Goal: Transaction & Acquisition: Purchase product/service

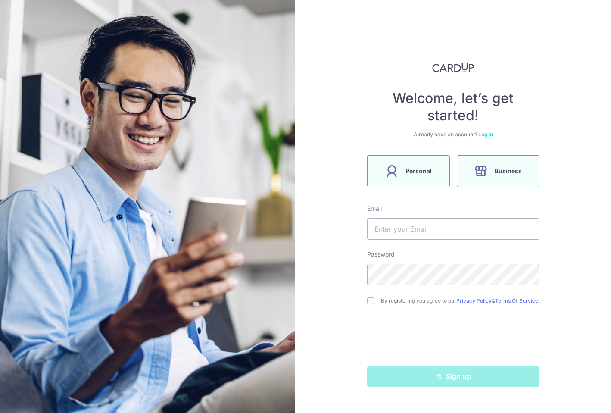
click at [425, 173] on span "Personal" at bounding box center [419, 171] width 26 height 10
click at [490, 176] on label "Business" at bounding box center [498, 171] width 83 height 32
click at [478, 229] on input "text" at bounding box center [453, 229] width 172 height 22
click at [431, 173] on label "Personal" at bounding box center [408, 171] width 83 height 32
click at [428, 231] on input "text" at bounding box center [453, 229] width 172 height 22
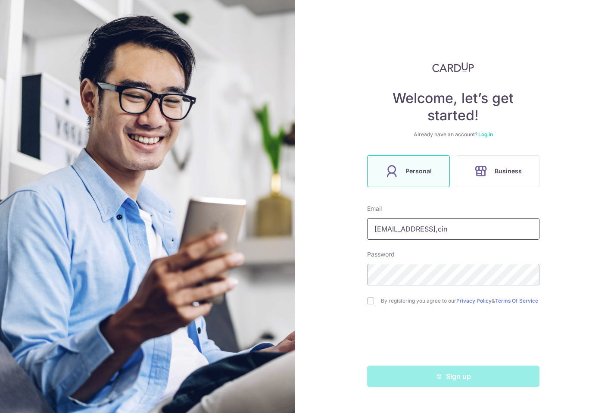
type input "prasthebandit@gmail,cin"
click at [370, 304] on input "checkbox" at bounding box center [370, 300] width 7 height 7
checkbox input "true"
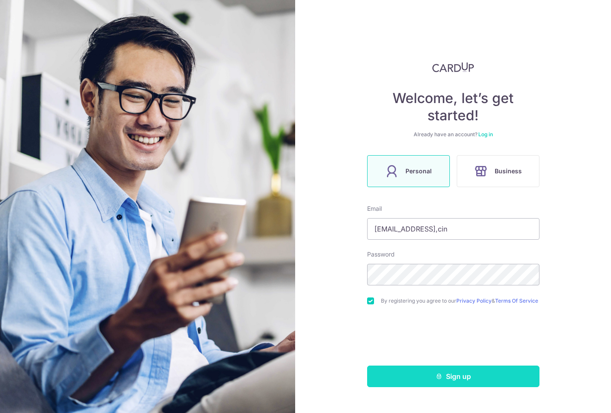
click at [418, 379] on button "Sign up" at bounding box center [453, 376] width 172 height 22
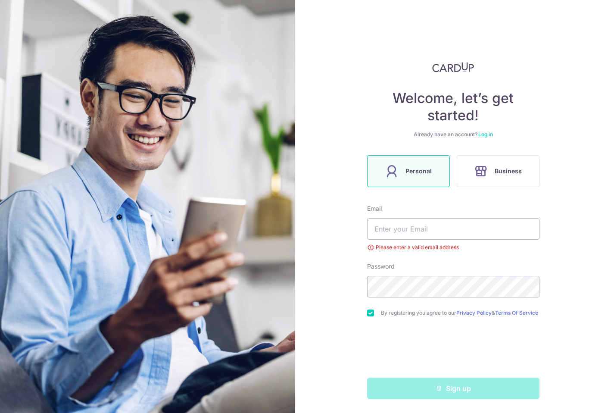
scroll to position [3, 0]
click at [469, 223] on input "text" at bounding box center [453, 229] width 172 height 22
type input "prasthebandit@gmail.com"
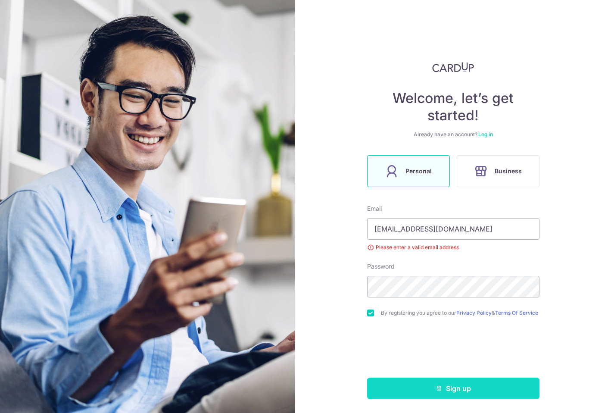
click at [453, 388] on button "Sign up" at bounding box center [453, 389] width 172 height 22
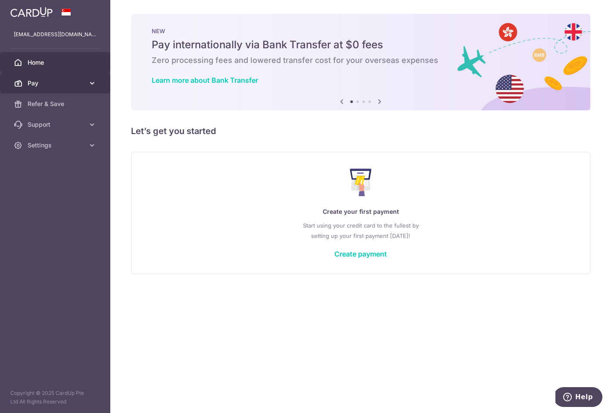
click at [62, 88] on link "Pay" at bounding box center [55, 83] width 110 height 21
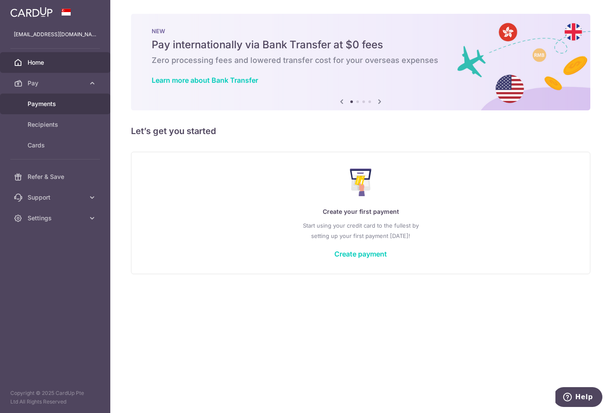
click at [66, 102] on span "Payments" at bounding box center [56, 104] width 57 height 9
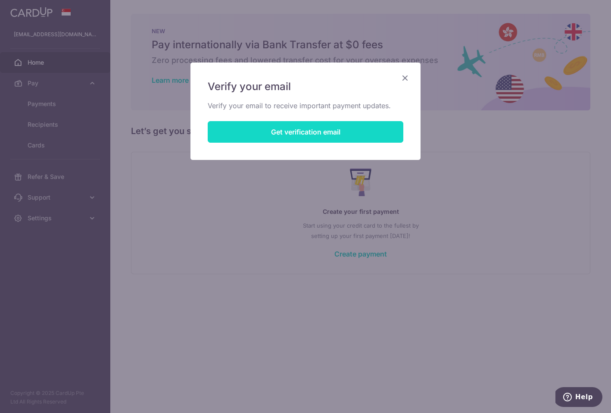
click at [262, 128] on button "Get verification email" at bounding box center [306, 132] width 196 height 22
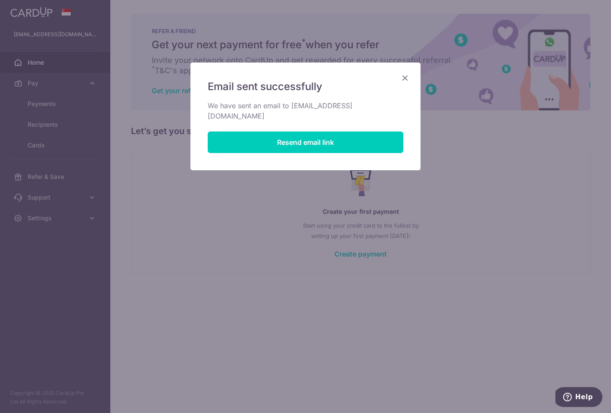
click at [403, 77] on icon "Close" at bounding box center [405, 77] width 10 height 11
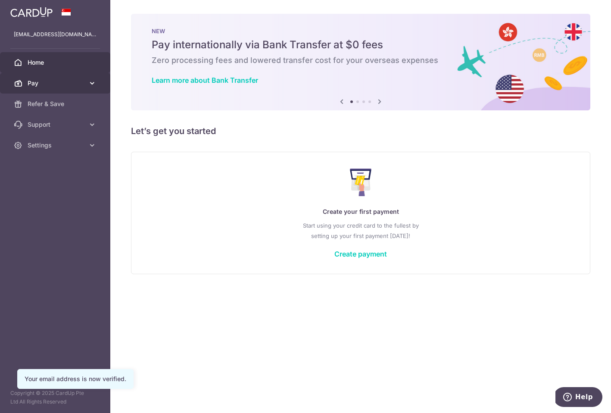
click at [87, 84] on link "Pay" at bounding box center [55, 83] width 110 height 21
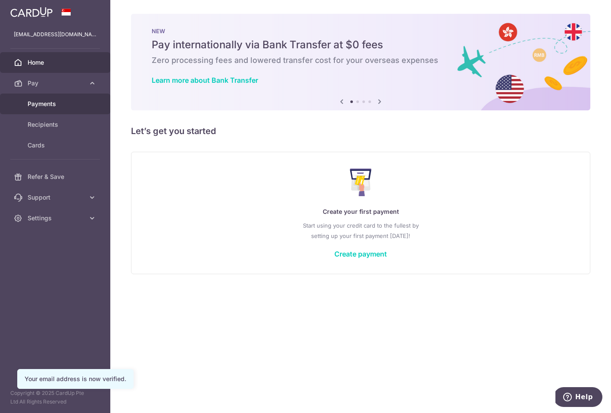
click at [72, 108] on span "Payments" at bounding box center [56, 104] width 57 height 9
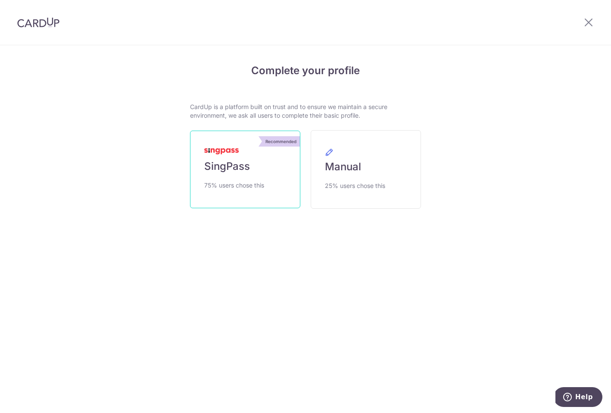
click at [227, 151] on img at bounding box center [221, 151] width 34 height 6
click at [260, 155] on link "Recommended SingPass 75% users chose this" at bounding box center [245, 170] width 110 height 78
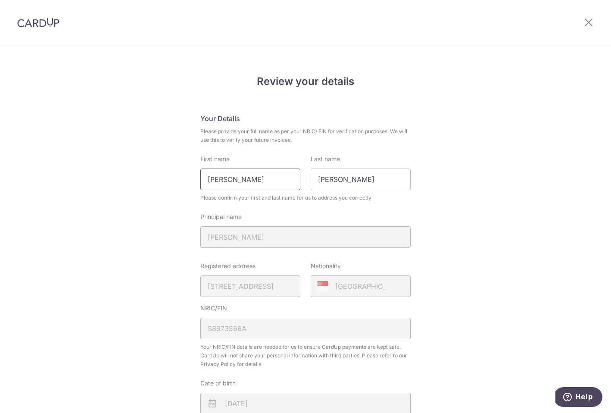
click at [278, 178] on input "[PERSON_NAME]" at bounding box center [250, 180] width 100 height 22
click at [278, 178] on input "Timothy Prasetya" at bounding box center [250, 180] width 100 height 22
type input "ivan"
type input "Prasetya"
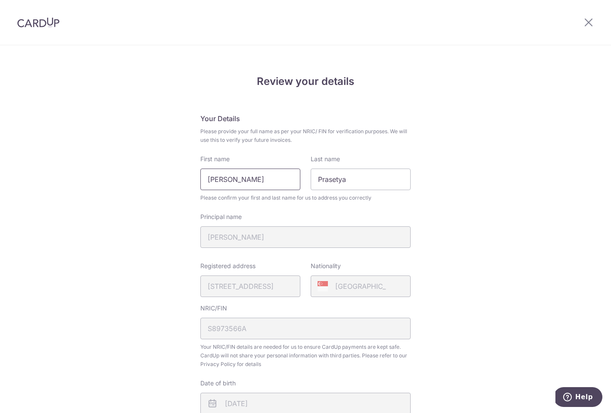
click at [272, 178] on input "ivan" at bounding box center [250, 180] width 100 height 22
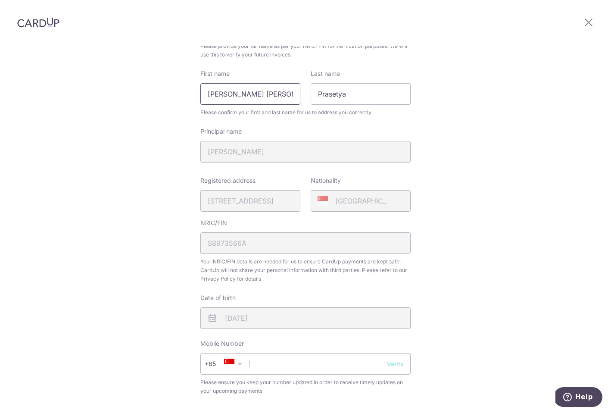
scroll to position [225, 0]
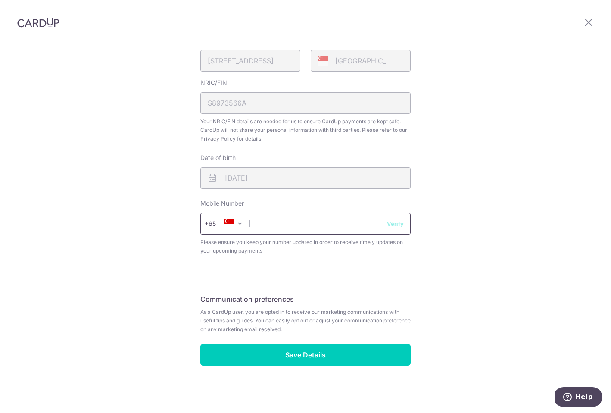
type input "ivan Timothy"
click at [332, 219] on input "text" at bounding box center [305, 224] width 210 height 22
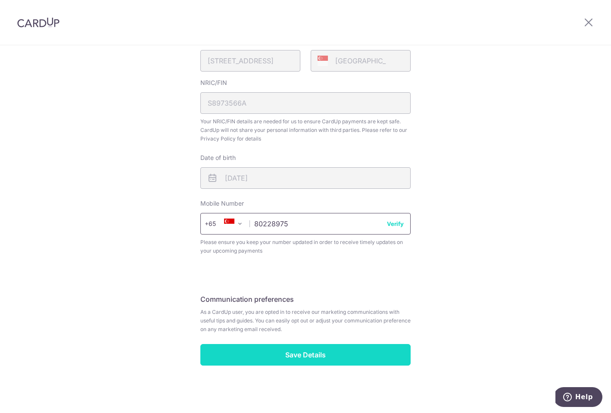
type input "80228975"
click at [341, 360] on input "Save Details" at bounding box center [305, 355] width 210 height 22
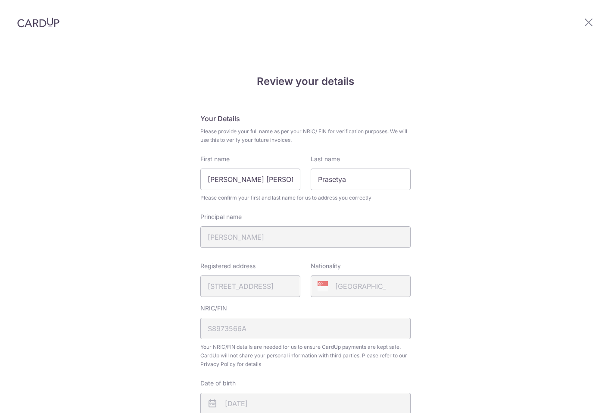
scroll to position [237, 0]
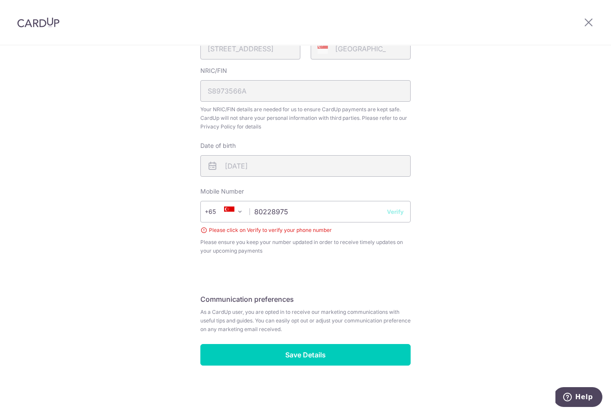
click at [393, 212] on button "Verify" at bounding box center [395, 211] width 17 height 9
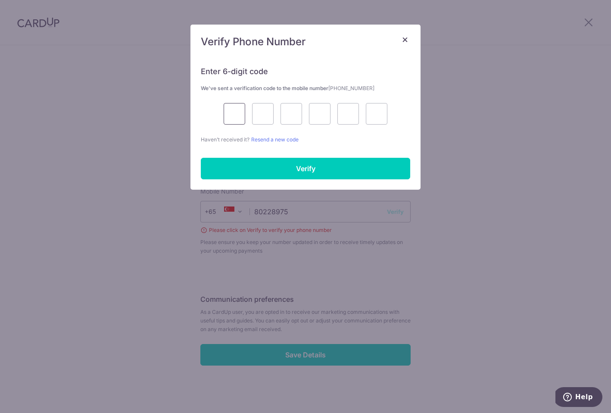
click at [241, 119] on input "text" at bounding box center [235, 114] width 22 height 22
type input "9"
type input "8"
type input "5"
type input "1"
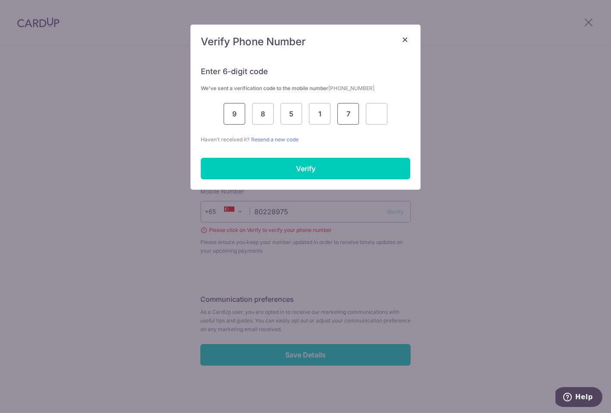
type input "7"
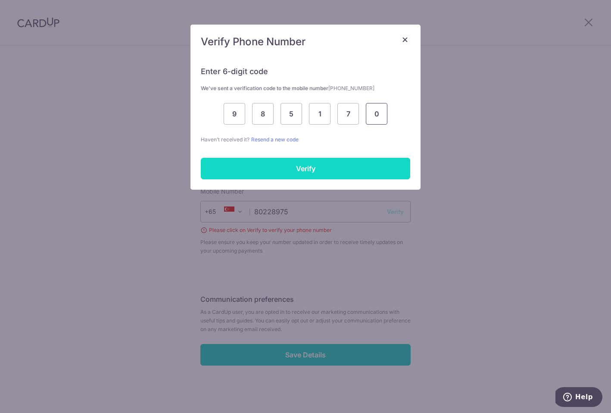
type input "0"
click at [284, 177] on input "Verify" at bounding box center [305, 169] width 209 height 22
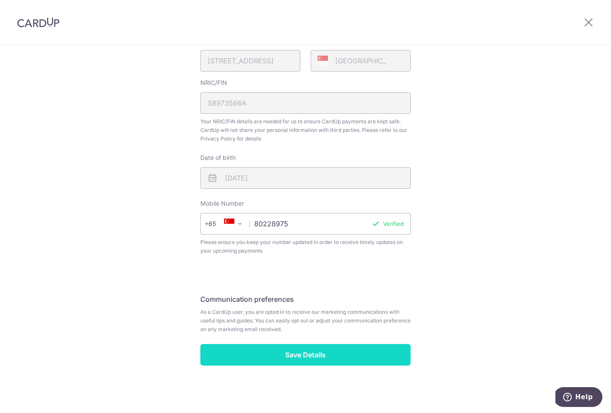
click at [365, 351] on input "Save Details" at bounding box center [305, 355] width 210 height 22
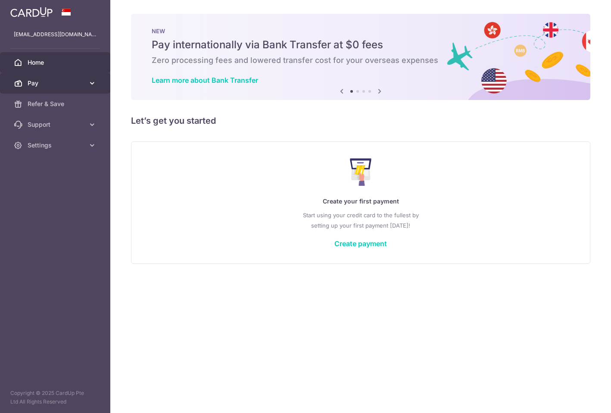
click at [66, 88] on link "Pay" at bounding box center [55, 83] width 110 height 21
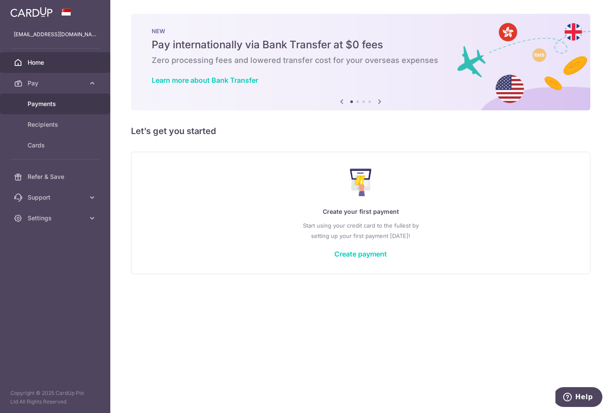
click at [61, 108] on link "Payments" at bounding box center [55, 104] width 110 height 21
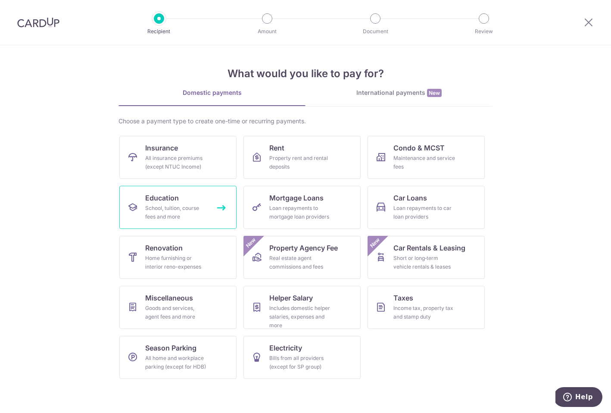
click at [207, 204] on div "School, tuition, course fees and more" at bounding box center [176, 212] width 62 height 17
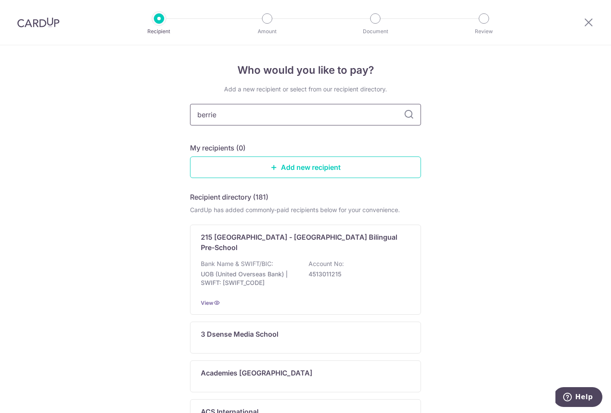
type input "berries"
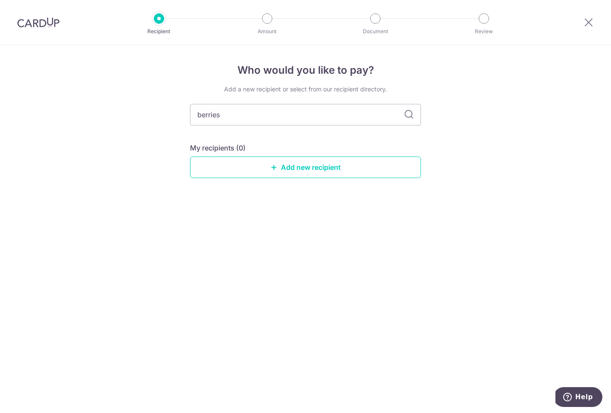
click at [408, 117] on icon at bounding box center [409, 114] width 10 height 10
click at [374, 118] on input "berries" at bounding box center [305, 115] width 231 height 22
click at [413, 118] on icon at bounding box center [409, 114] width 10 height 10
click at [364, 171] on link "Add new recipient" at bounding box center [305, 167] width 231 height 22
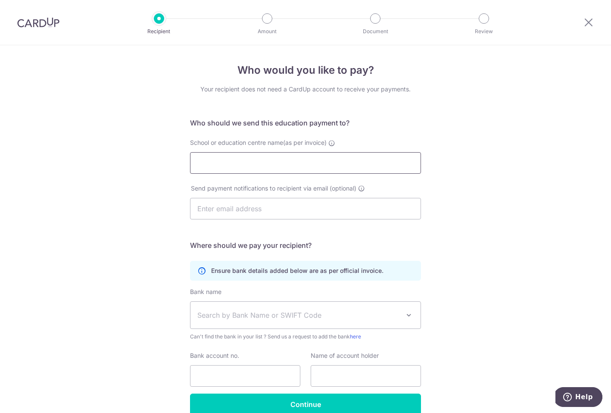
click at [364, 166] on input "School or education centre name(as per invoice)" at bounding box center [305, 163] width 231 height 22
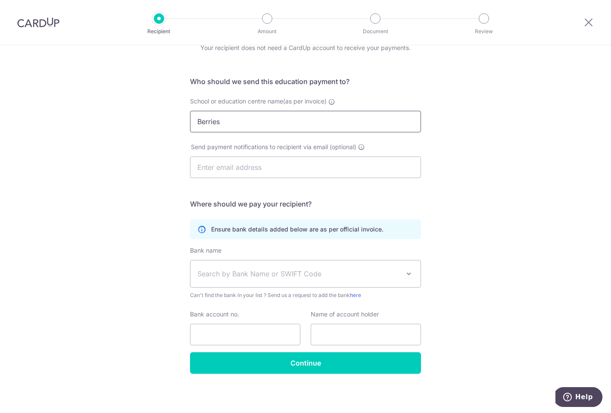
scroll to position [43, 0]
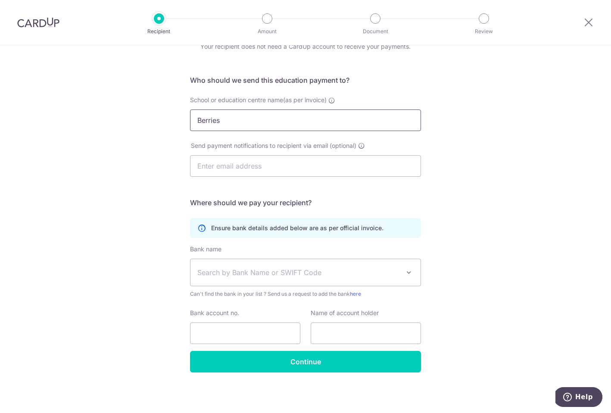
type input "Berries"
click at [409, 274] on span at bounding box center [409, 272] width 10 height 10
click at [482, 279] on div "Who would you like to pay? Your recipient does not need a CardUp account to rec…" at bounding box center [305, 208] width 611 height 410
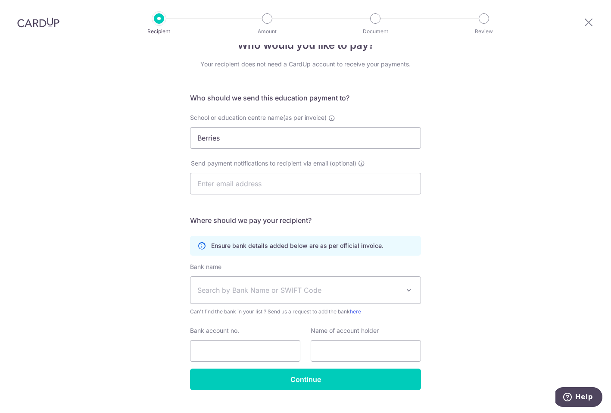
scroll to position [0, 0]
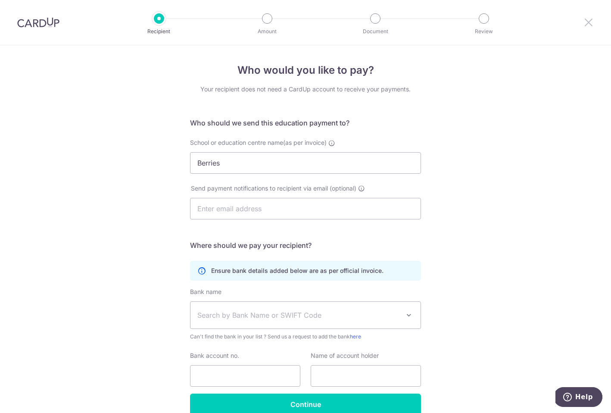
click at [589, 22] on icon at bounding box center [589, 22] width 10 height 11
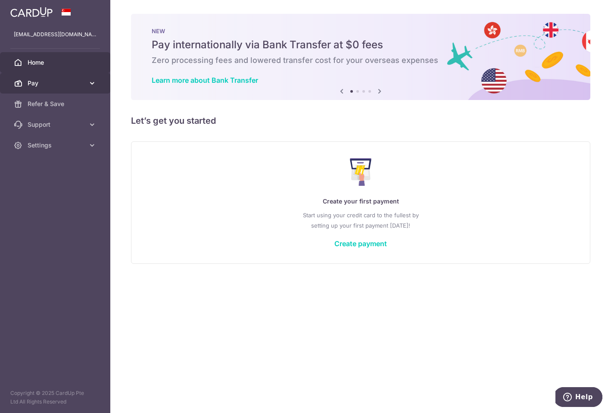
click at [54, 81] on span "Pay" at bounding box center [56, 83] width 57 height 9
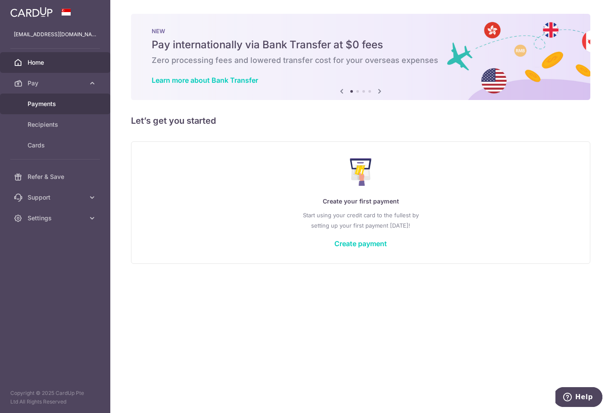
click at [79, 109] on link "Payments" at bounding box center [55, 104] width 110 height 21
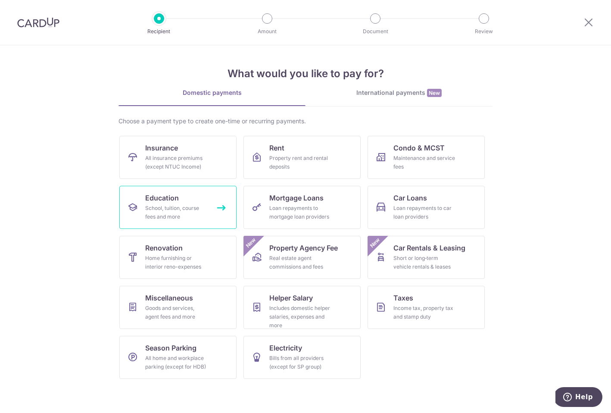
click at [195, 209] on div "School, tuition, course fees and more" at bounding box center [176, 212] width 62 height 17
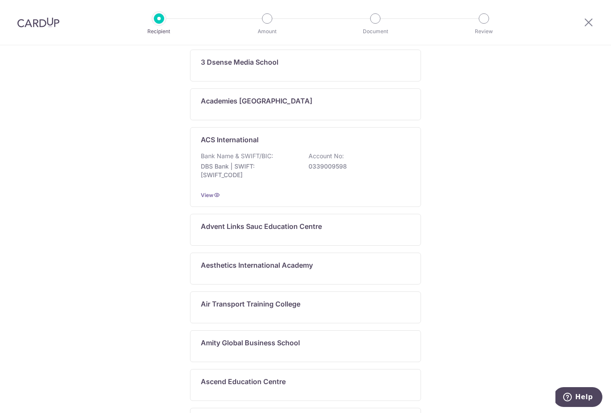
scroll to position [377, 0]
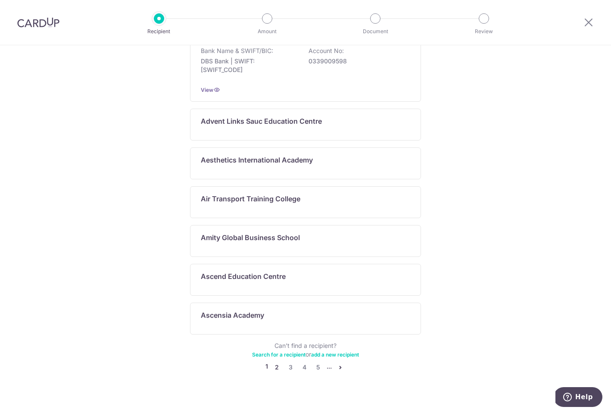
click at [276, 362] on link "2" at bounding box center [277, 367] width 10 height 10
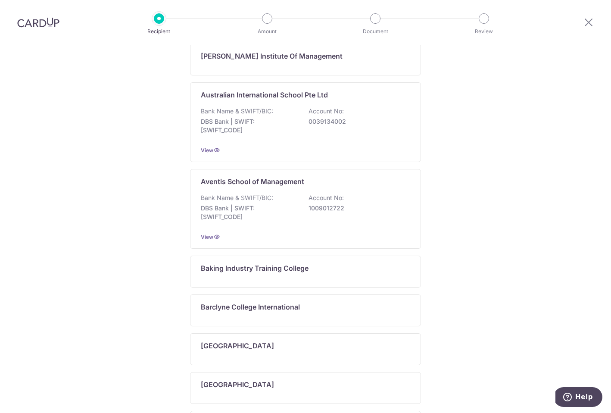
scroll to position [429, 0]
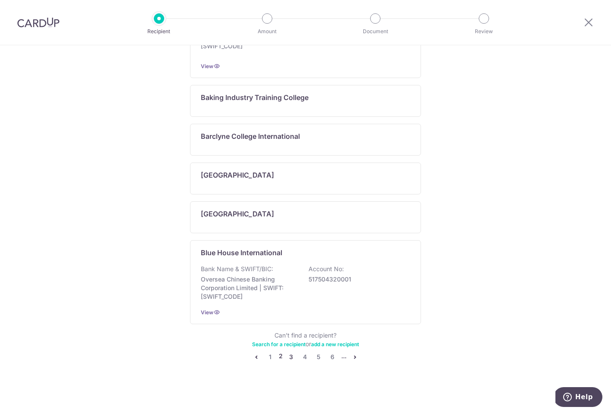
click at [286, 356] on link "3" at bounding box center [291, 357] width 10 height 10
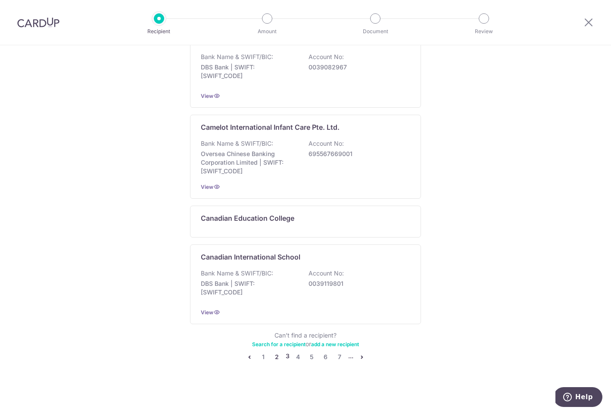
click at [272, 357] on link "2" at bounding box center [277, 357] width 10 height 10
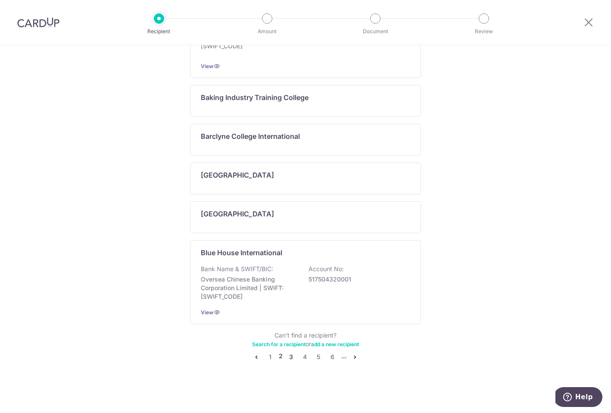
click at [286, 359] on link "3" at bounding box center [291, 357] width 10 height 10
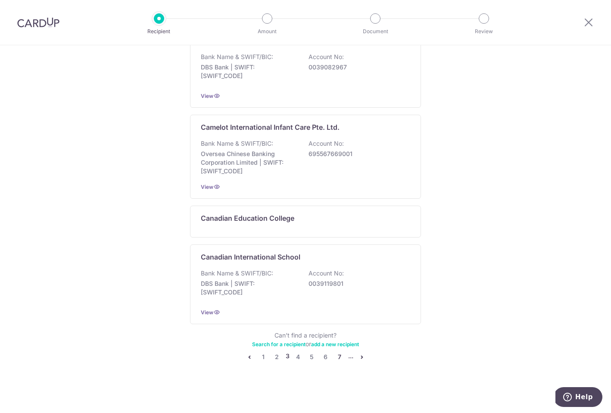
click at [337, 357] on link "7" at bounding box center [339, 357] width 10 height 10
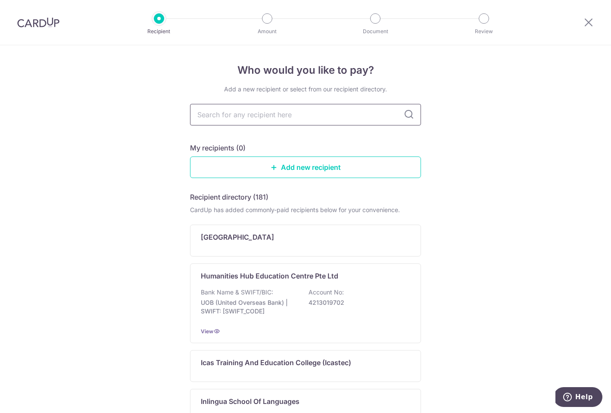
click at [345, 112] on input "text" at bounding box center [305, 115] width 231 height 22
type input "berries"
click at [404, 112] on icon at bounding box center [409, 114] width 10 height 10
click at [409, 115] on icon at bounding box center [409, 114] width 10 height 10
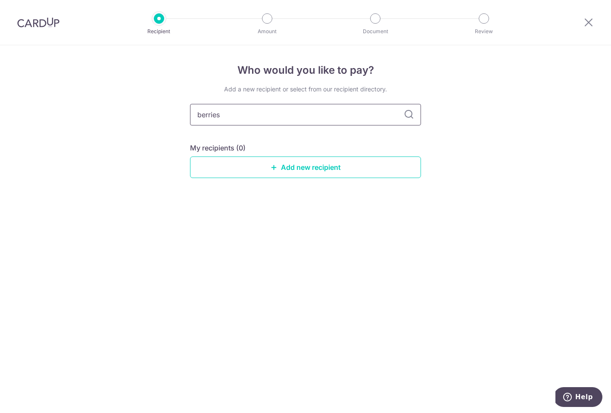
click at [368, 113] on input "berries" at bounding box center [305, 115] width 231 height 22
click at [500, 161] on div "Who would you like to pay? Add a new recipient or select from our recipient dir…" at bounding box center [305, 229] width 611 height 368
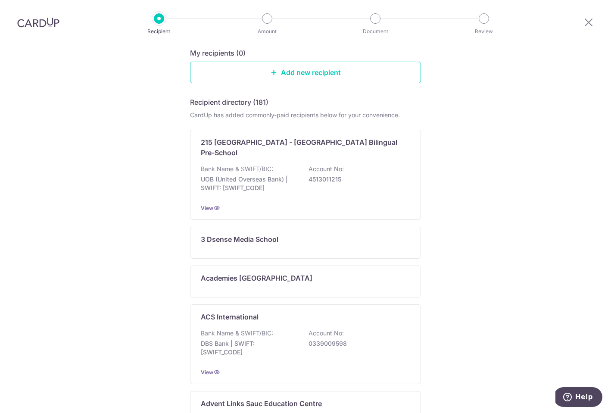
scroll to position [44, 0]
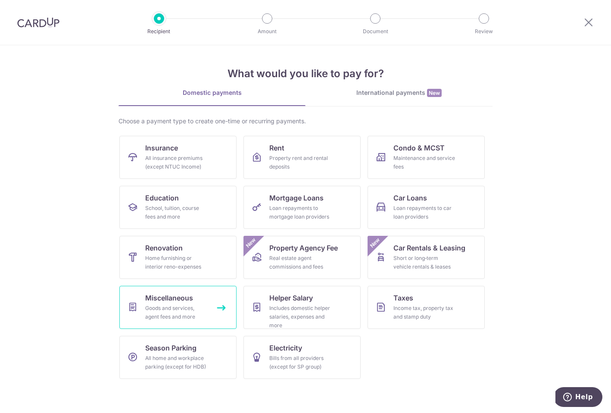
click at [184, 304] on div "Goods and services, agent fees and more" at bounding box center [176, 312] width 62 height 17
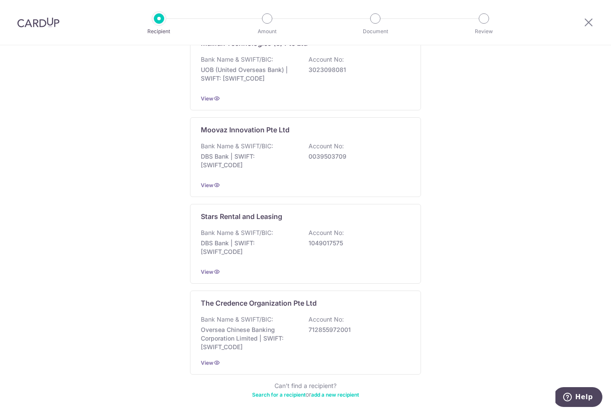
scroll to position [361, 0]
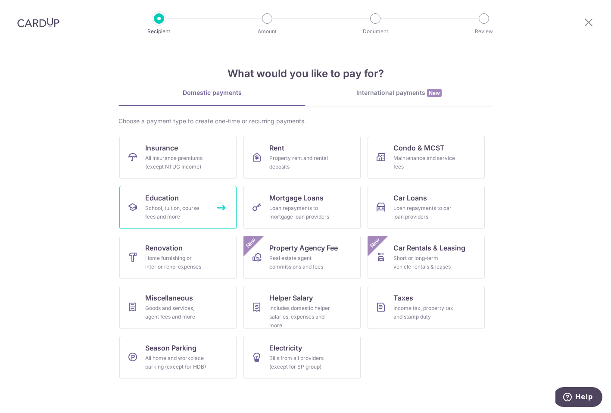
click at [167, 209] on div "School, tuition, course fees and more" at bounding box center [176, 212] width 62 height 17
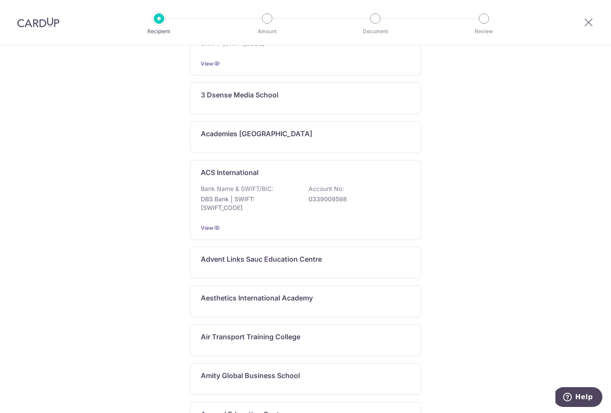
scroll to position [377, 0]
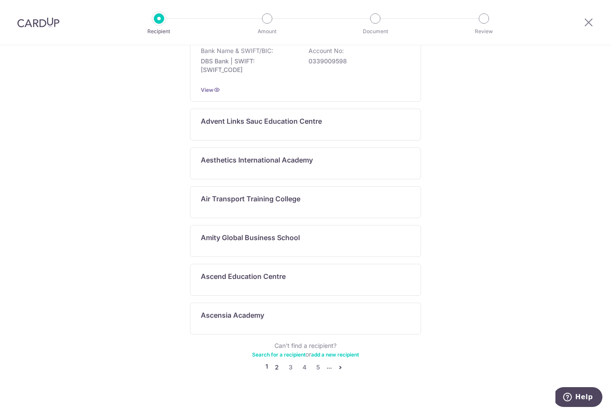
click at [272, 362] on link "2" at bounding box center [277, 367] width 10 height 10
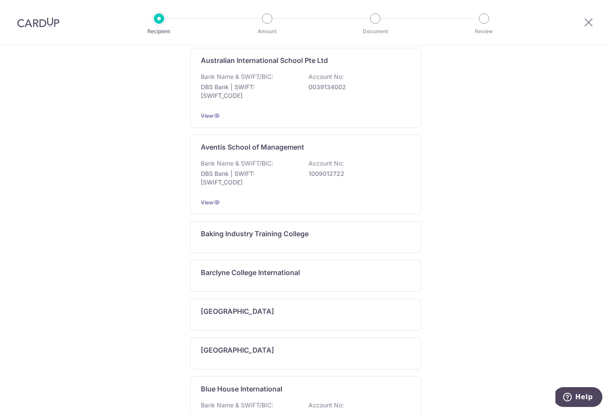
scroll to position [403, 0]
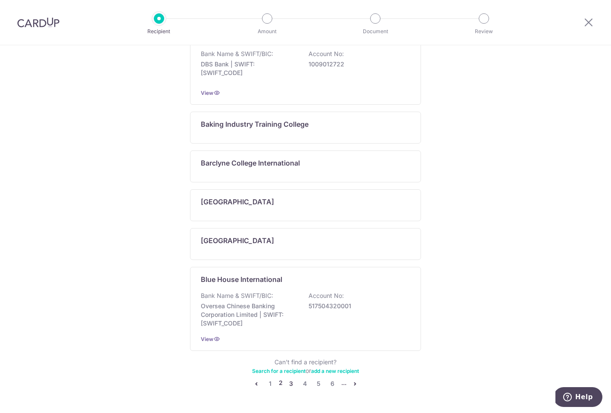
click at [289, 384] on link "3" at bounding box center [291, 383] width 10 height 10
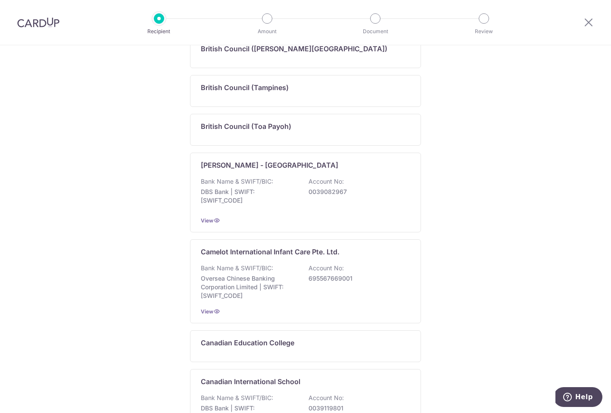
scroll to position [410, 0]
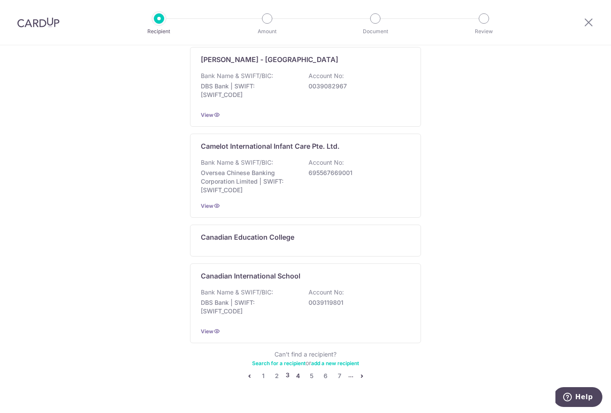
click at [295, 374] on link "4" at bounding box center [298, 376] width 10 height 10
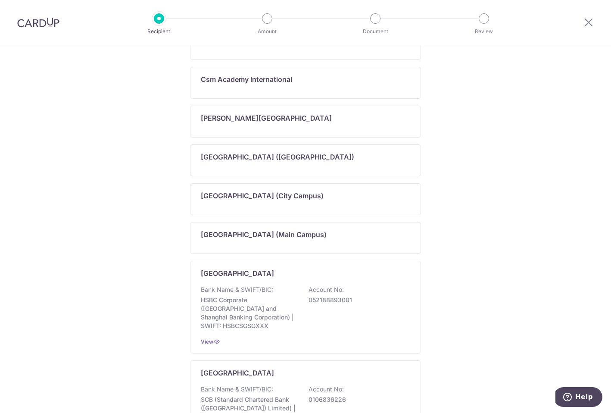
scroll to position [396, 0]
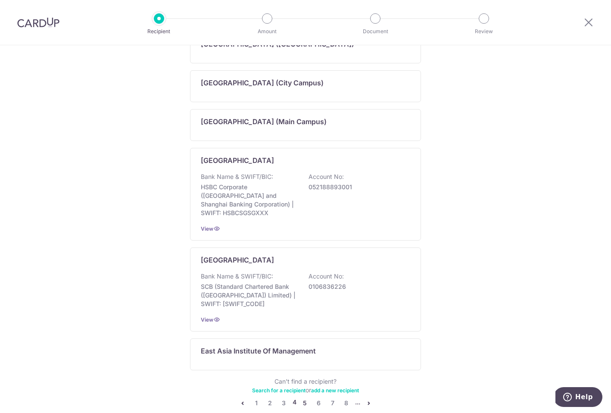
click at [303, 398] on link "5" at bounding box center [305, 403] width 10 height 10
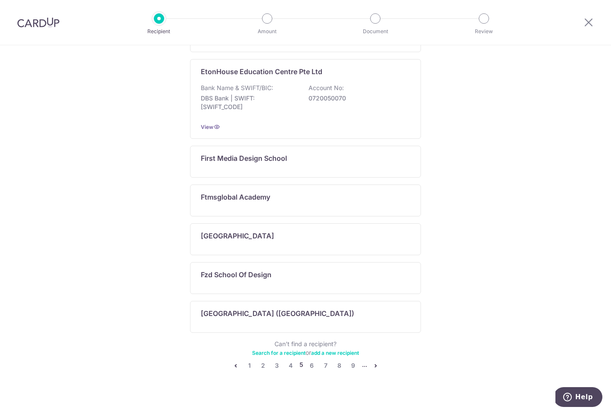
scroll to position [377, 0]
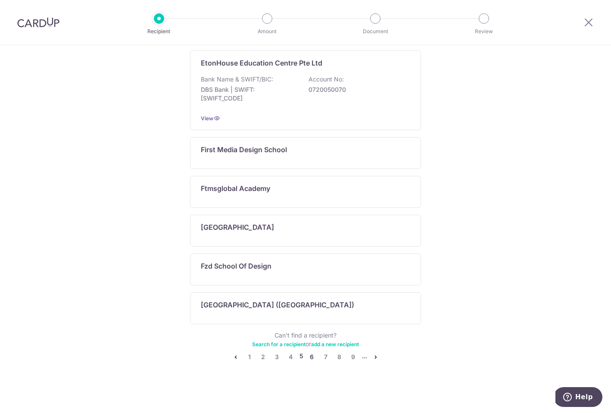
click at [309, 359] on link "6" at bounding box center [312, 357] width 10 height 10
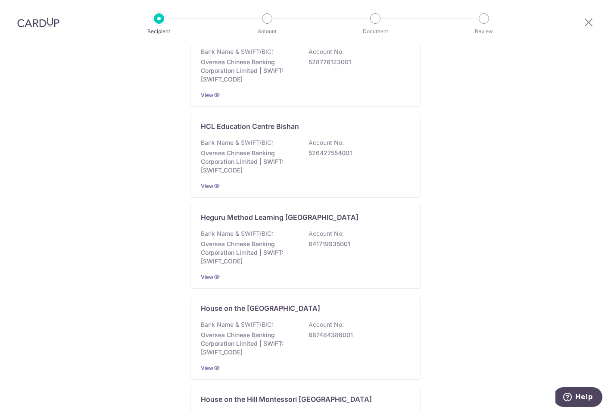
scroll to position [542, 0]
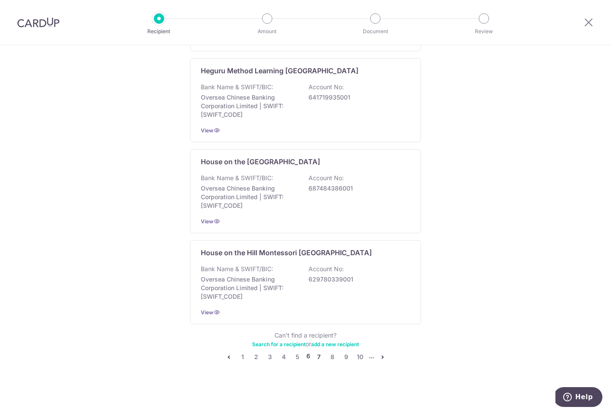
click at [317, 356] on link "7" at bounding box center [319, 357] width 10 height 10
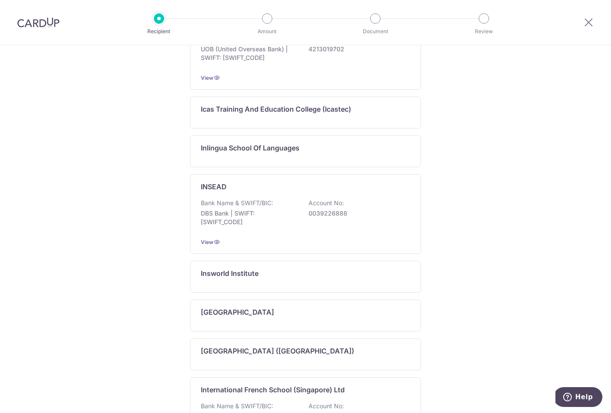
scroll to position [396, 0]
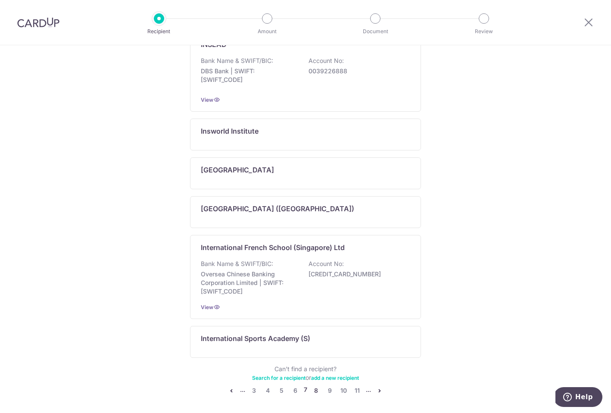
click at [311, 390] on link "8" at bounding box center [316, 390] width 10 height 10
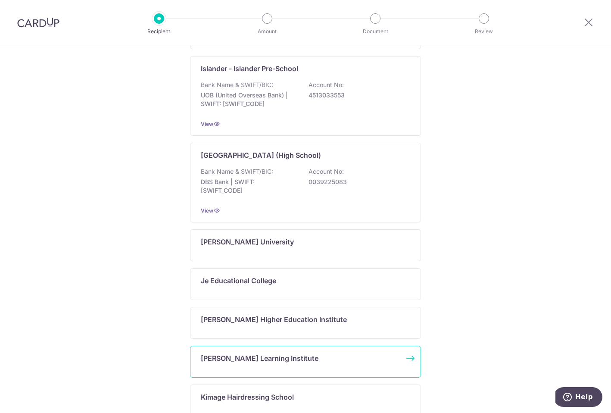
scroll to position [481, 0]
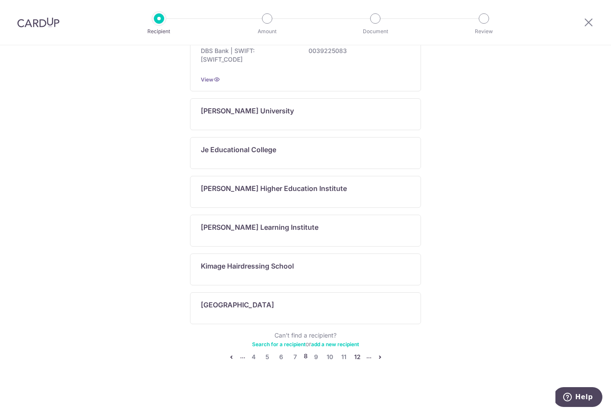
click at [355, 359] on link "12" at bounding box center [358, 357] width 10 height 10
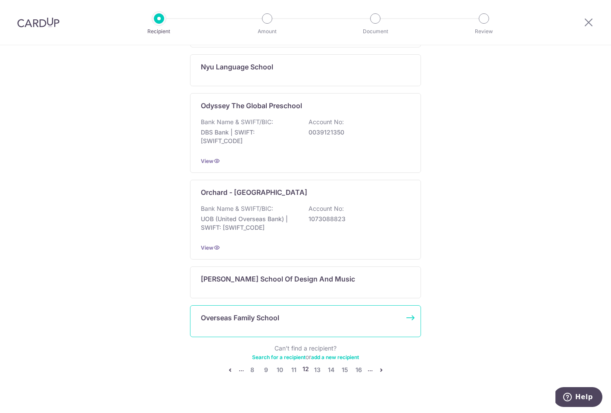
scroll to position [525, 0]
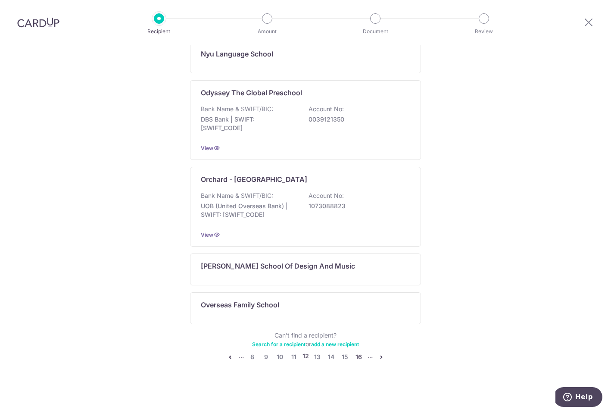
click at [355, 356] on link "16" at bounding box center [359, 357] width 10 height 10
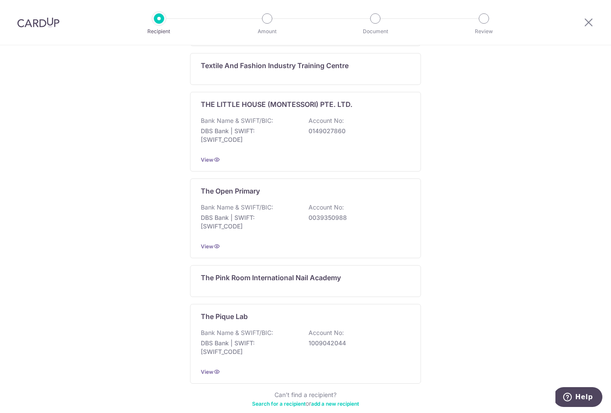
scroll to position [581, 0]
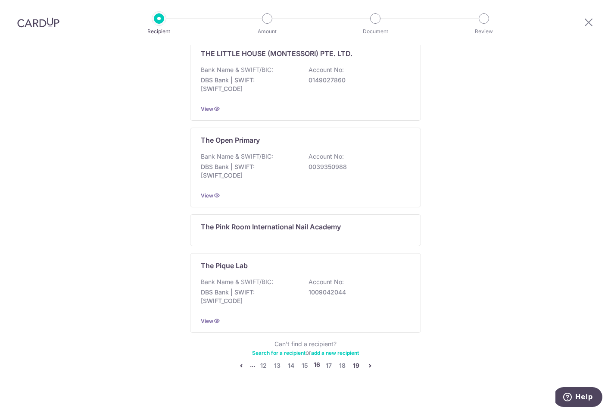
click at [353, 360] on link "19" at bounding box center [356, 365] width 10 height 10
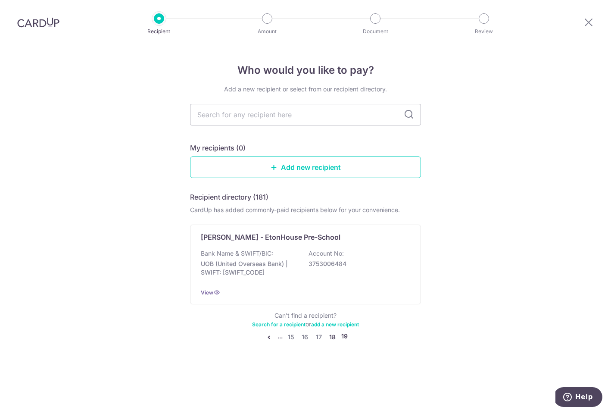
click at [334, 336] on link "18" at bounding box center [333, 337] width 10 height 10
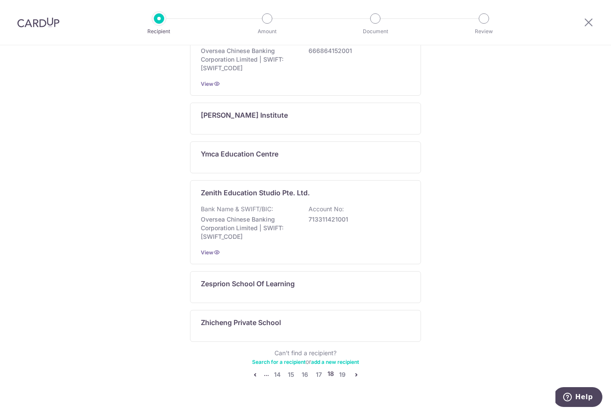
scroll to position [486, 0]
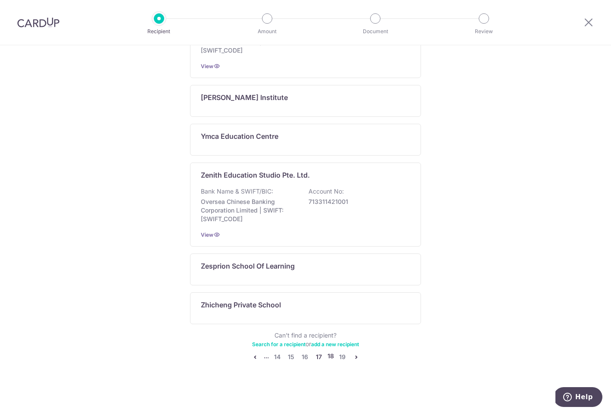
click at [317, 355] on link "17" at bounding box center [319, 357] width 10 height 10
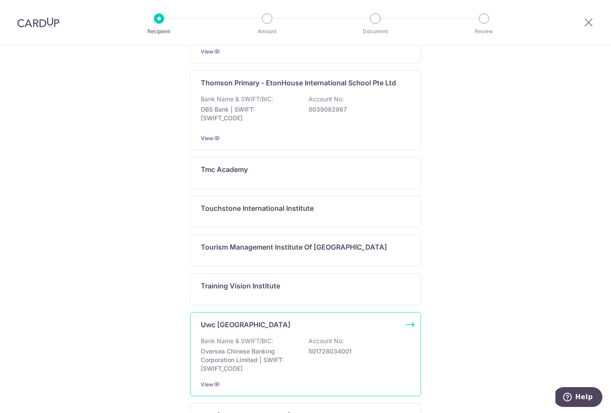
scroll to position [519, 0]
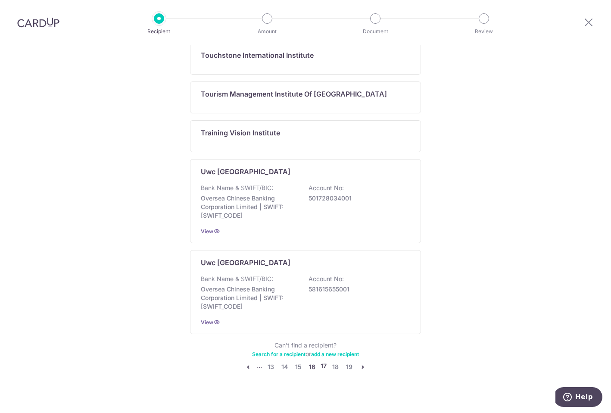
click at [312, 366] on link "16" at bounding box center [312, 367] width 10 height 10
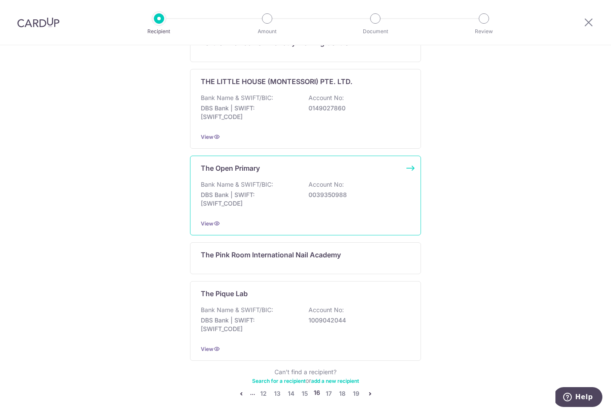
scroll to position [581, 0]
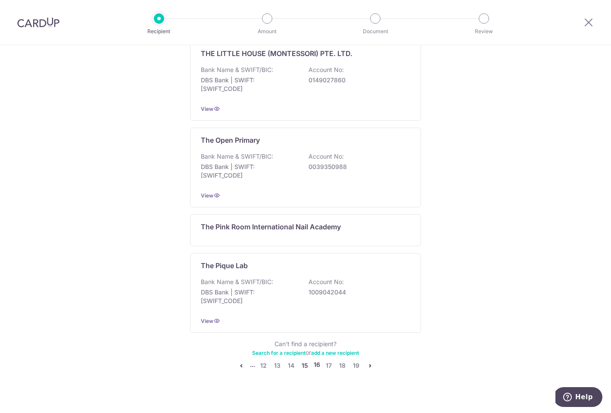
click at [305, 360] on link "15" at bounding box center [305, 365] width 10 height 10
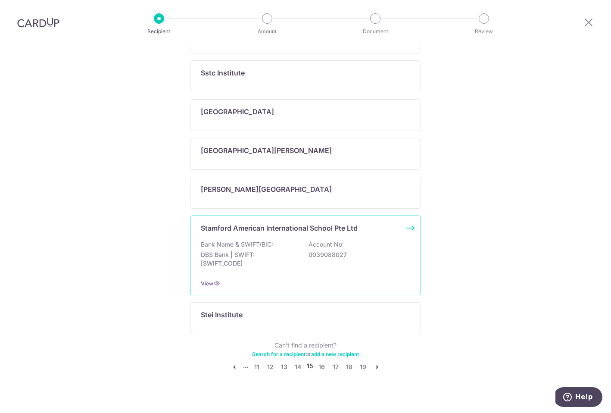
scroll to position [434, 0]
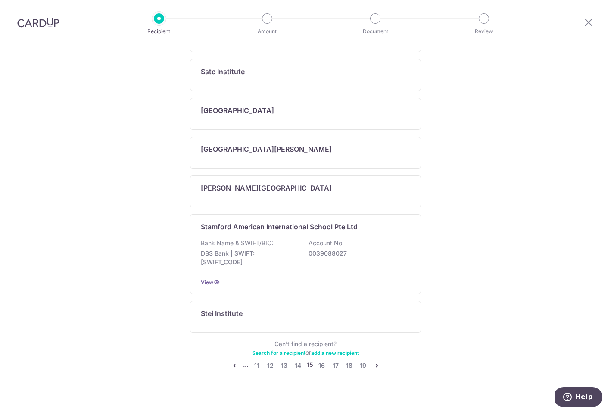
click at [245, 360] on li "..." at bounding box center [245, 365] width 5 height 10
click at [243, 360] on li "..." at bounding box center [245, 365] width 5 height 10
click at [232, 362] on icon "pager" at bounding box center [234, 365] width 7 height 7
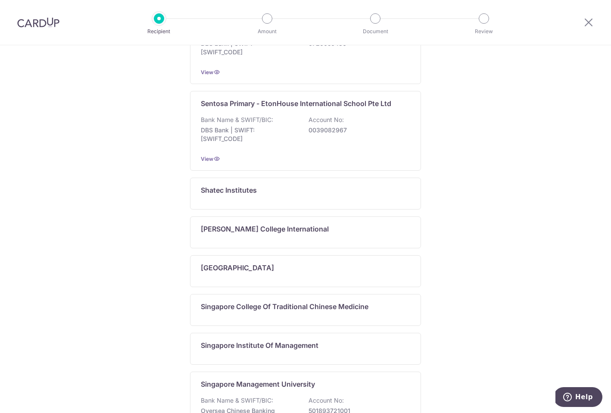
scroll to position [180, 0]
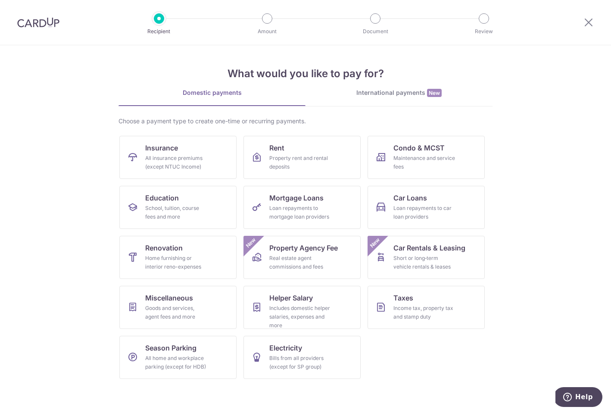
click at [421, 97] on div "International payments New" at bounding box center [399, 92] width 187 height 9
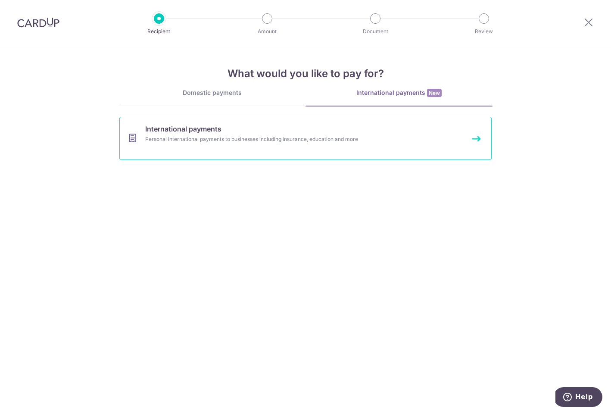
click at [343, 132] on link "International payments Personal international payments to businesses including …" at bounding box center [305, 138] width 372 height 43
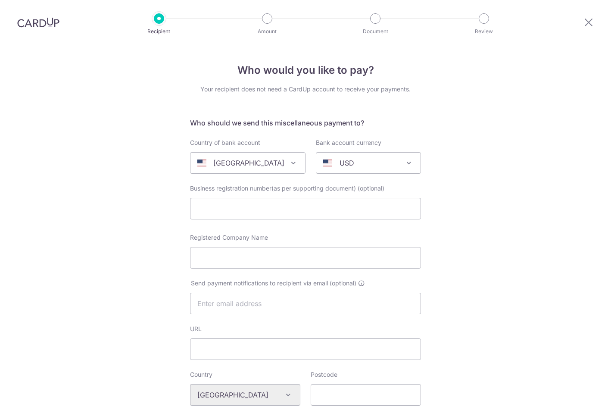
select select
click at [254, 172] on span "[GEOGRAPHIC_DATA]" at bounding box center [247, 163] width 115 height 21
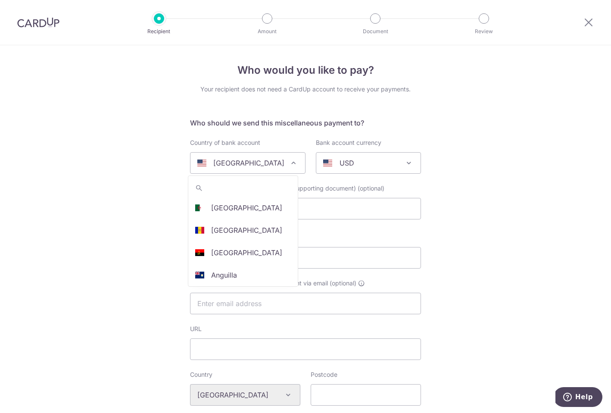
scroll to position [2653, 0]
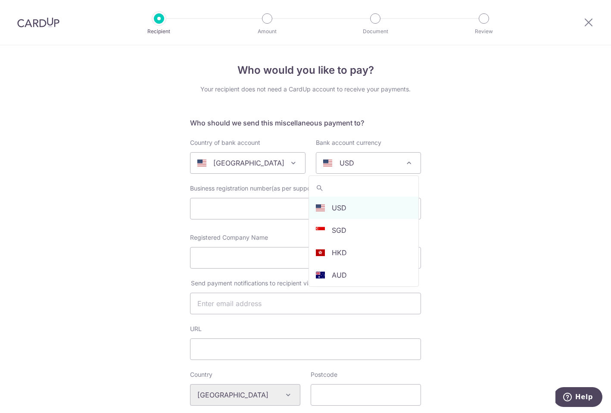
click at [352, 169] on span "USD" at bounding box center [368, 163] width 104 height 21
drag, startPoint x: 352, startPoint y: 227, endPoint x: 331, endPoint y: 199, distance: 35.3
select select "1"
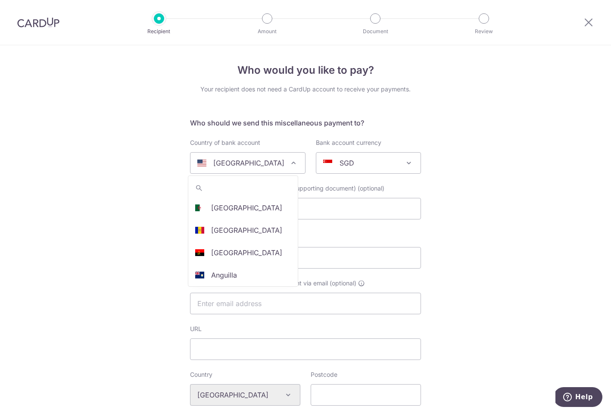
click at [288, 162] on span at bounding box center [293, 163] width 10 height 10
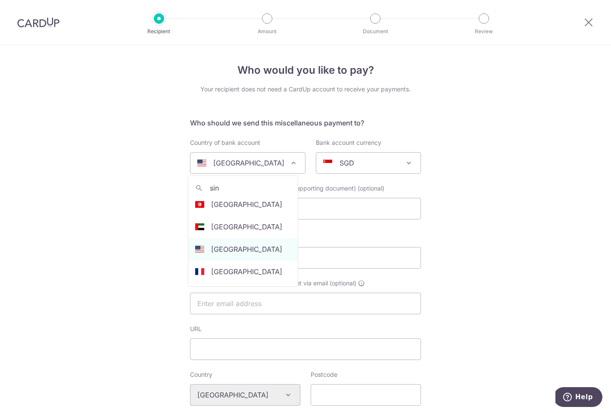
scroll to position [0, 0]
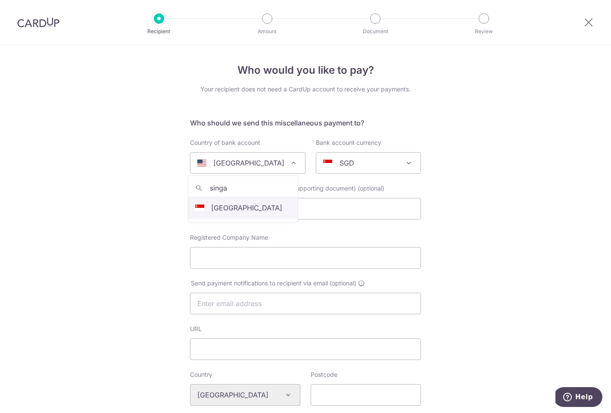
type input "singa"
click at [257, 209] on input "text" at bounding box center [305, 209] width 231 height 22
select select "199"
select select
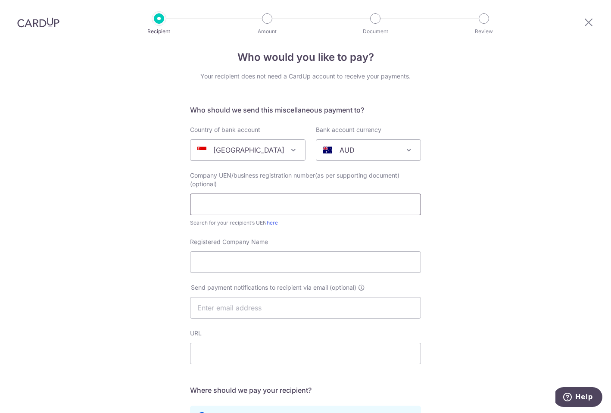
scroll to position [12, 0]
click at [340, 148] on p "AUD" at bounding box center [347, 150] width 15 height 10
click at [41, 22] on img at bounding box center [38, 22] width 42 height 10
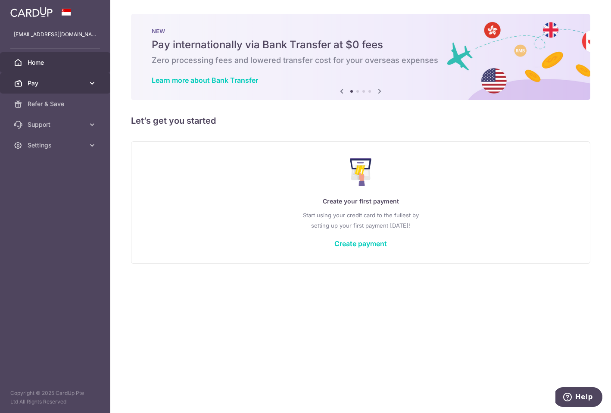
click at [73, 82] on span "Pay" at bounding box center [56, 83] width 57 height 9
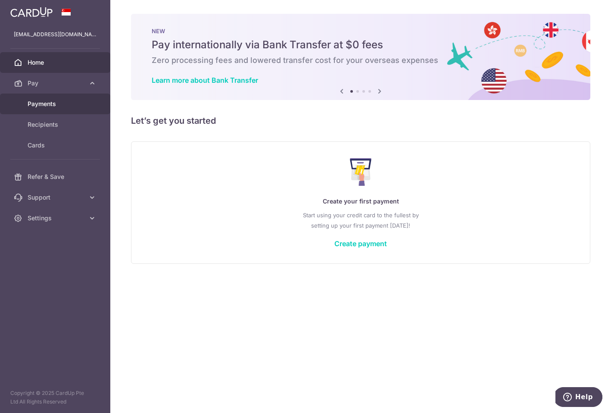
click at [63, 107] on span "Payments" at bounding box center [56, 104] width 57 height 9
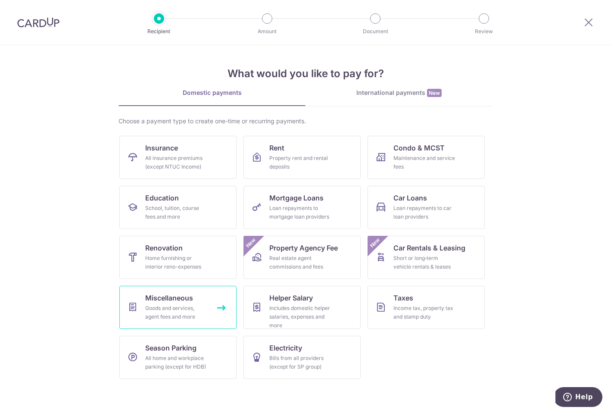
click at [212, 311] on link "Miscellaneous Goods and services, agent fees and more" at bounding box center [177, 307] width 117 height 43
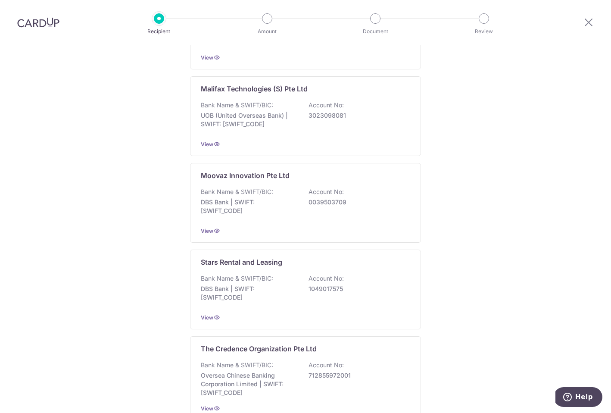
scroll to position [361, 0]
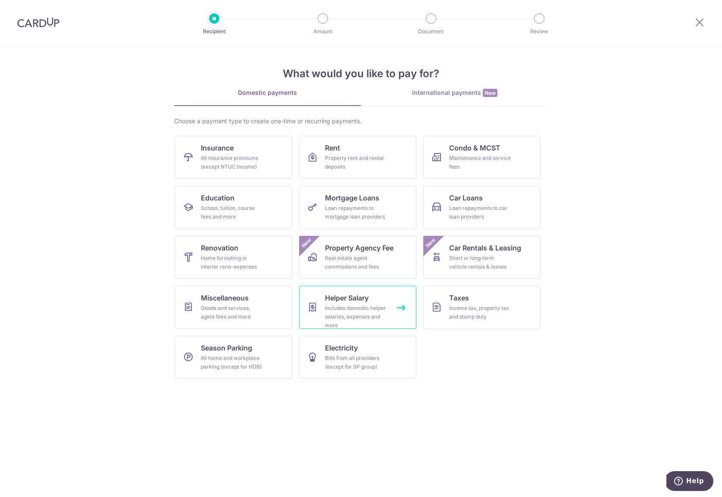
click at [343, 329] on div "Includes domestic helper salaries, expenses and more" at bounding box center [356, 317] width 62 height 26
click at [375, 354] on div "Bills from all providers (except for SP group)" at bounding box center [356, 362] width 62 height 17
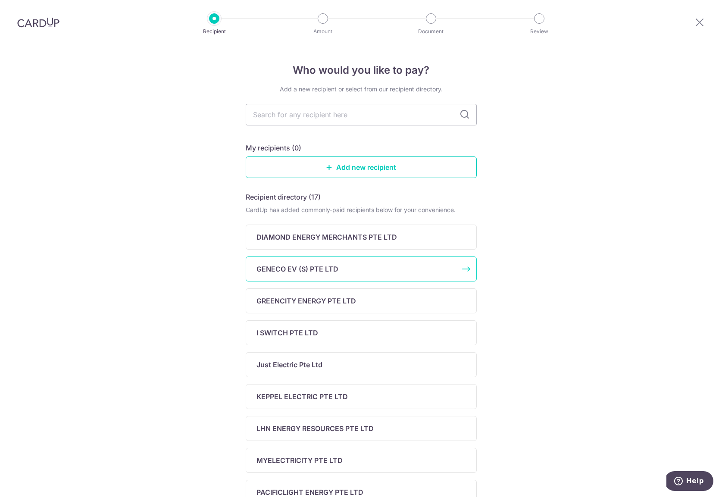
click at [363, 266] on div "GENECO EV (S) PTE LTD" at bounding box center [355, 269] width 199 height 10
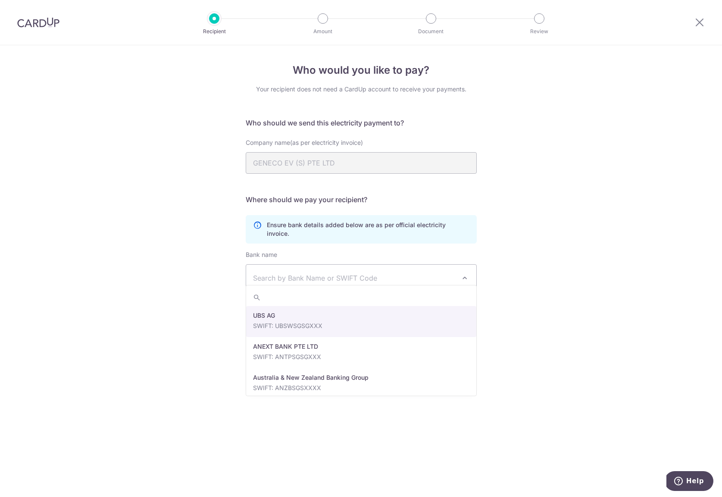
click at [398, 273] on span "Search by Bank Name or SWIFT Code" at bounding box center [354, 278] width 203 height 10
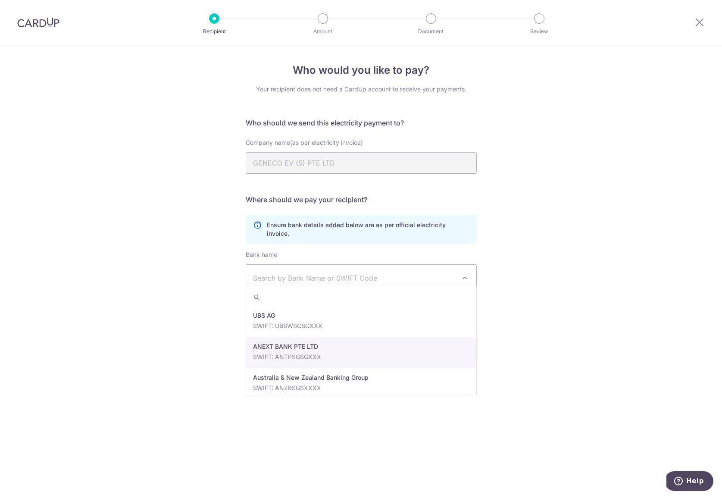
select select "22506"
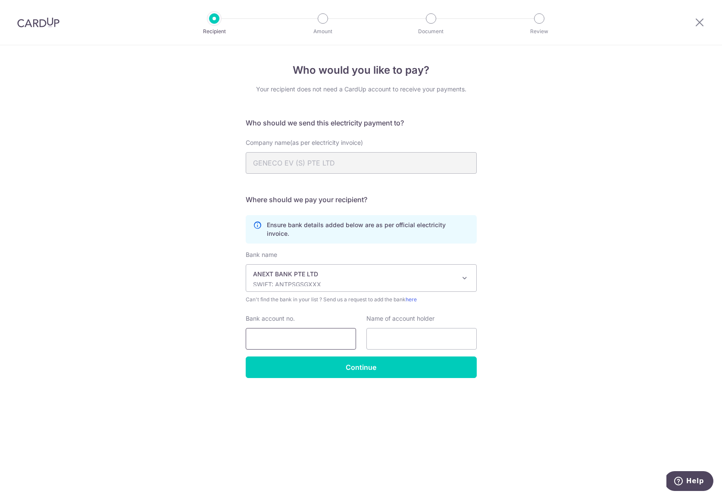
click at [320, 328] on input "Bank account no." at bounding box center [301, 339] width 110 height 22
type input "112356632"
click at [400, 329] on input "text" at bounding box center [421, 339] width 110 height 22
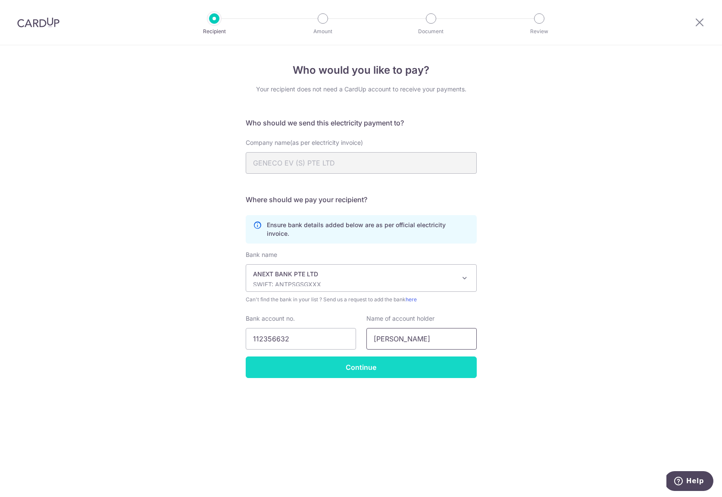
type input "[PERSON_NAME]"
click at [439, 362] on input "Continue" at bounding box center [361, 367] width 231 height 22
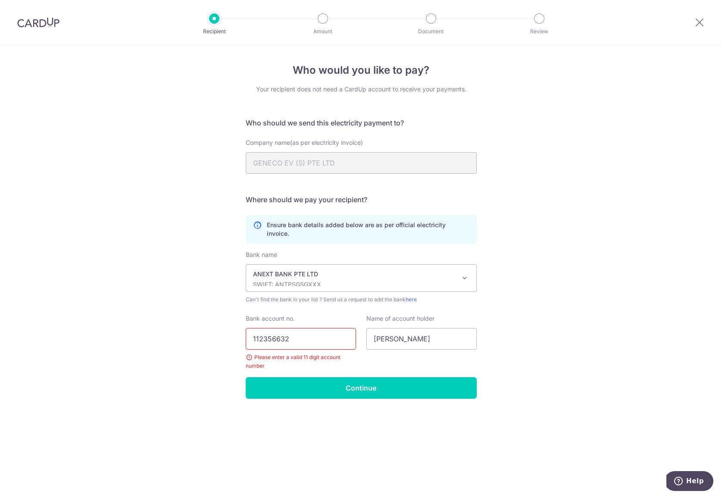
click at [333, 328] on input "112356632" at bounding box center [301, 339] width 110 height 22
type input "76453637373"
click at [353, 379] on input "Continue" at bounding box center [361, 388] width 231 height 22
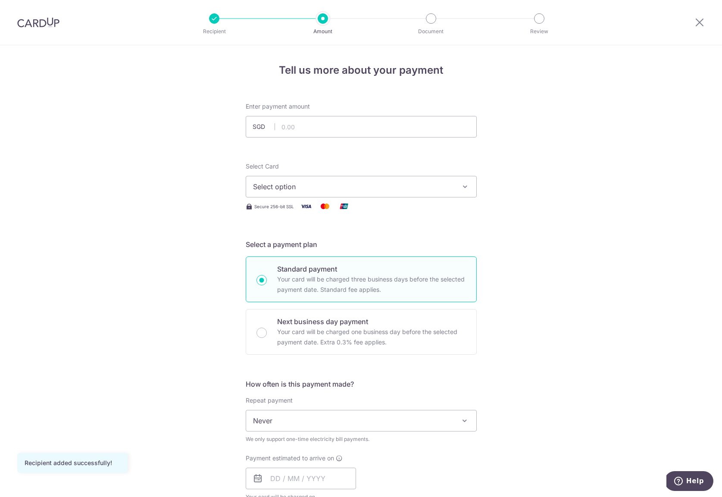
click at [464, 186] on icon "button" at bounding box center [465, 186] width 9 height 9
click at [435, 213] on span "Add credit card" at bounding box center [368, 210] width 201 height 9
